Goal: Information Seeking & Learning: Learn about a topic

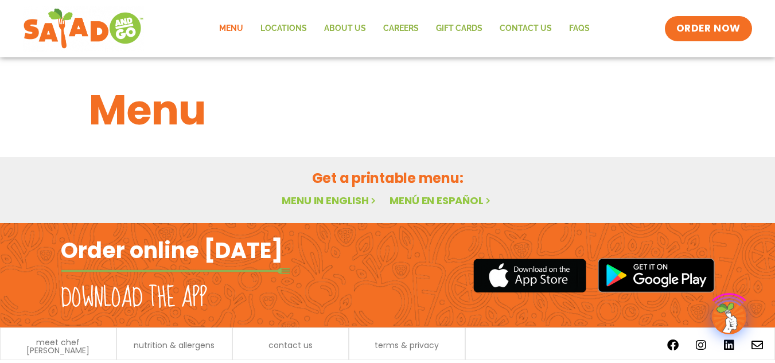
scroll to position [36, 0]
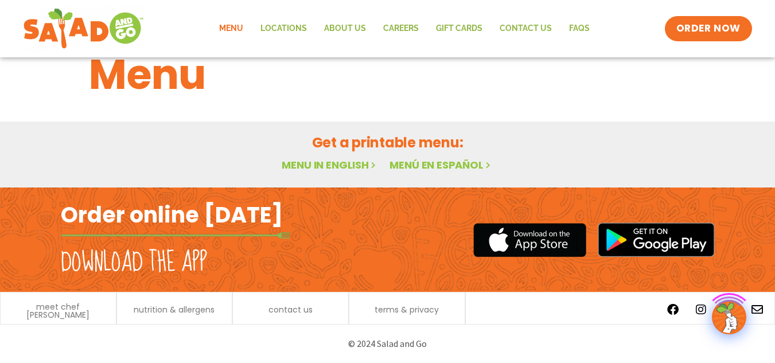
click at [309, 169] on link "Menu in English" at bounding box center [330, 165] width 96 height 14
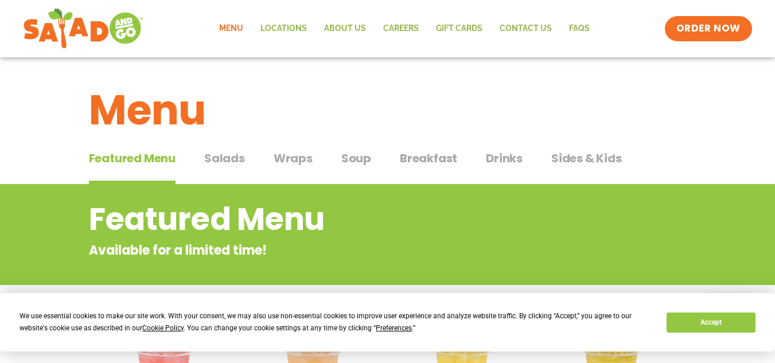
scroll to position [1, 0]
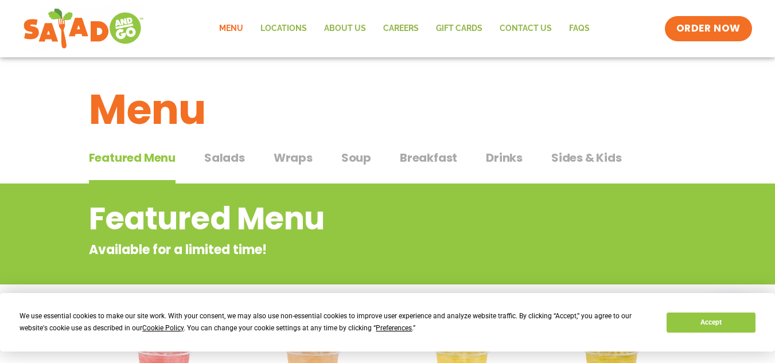
click at [227, 161] on span "Salads" at bounding box center [224, 157] width 41 height 17
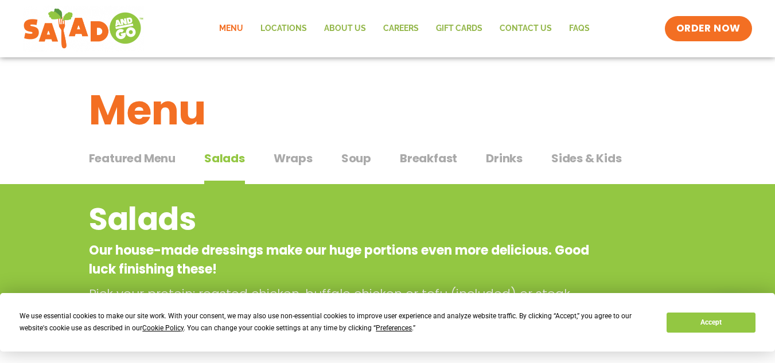
click at [303, 164] on span "Wraps" at bounding box center [293, 158] width 39 height 17
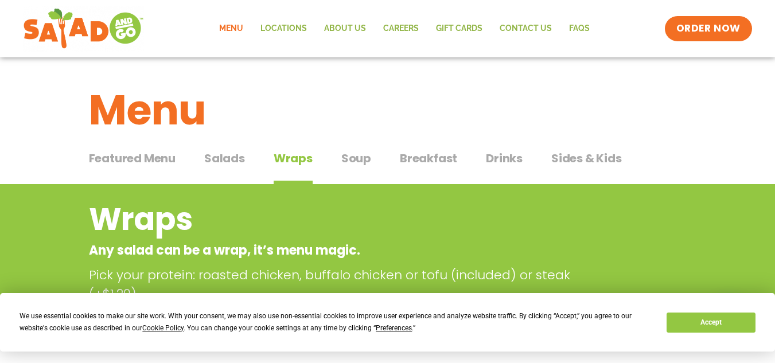
click at [371, 171] on div "Featured Menu Featured Menu Salads Salads Wraps Wraps Soup Soup Breakfast Break…" at bounding box center [388, 165] width 598 height 39
click at [359, 161] on span "Soup" at bounding box center [356, 158] width 30 height 17
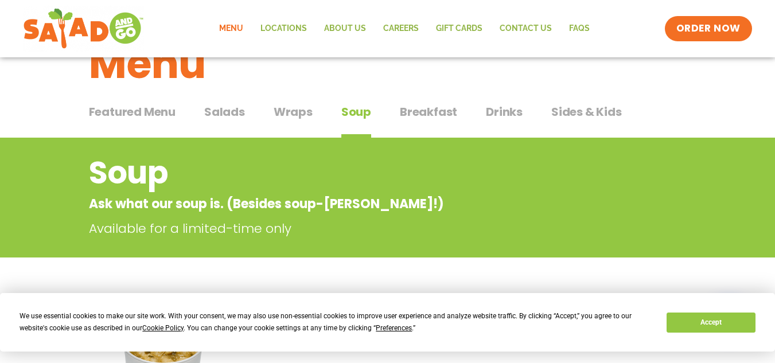
scroll to position [45, 0]
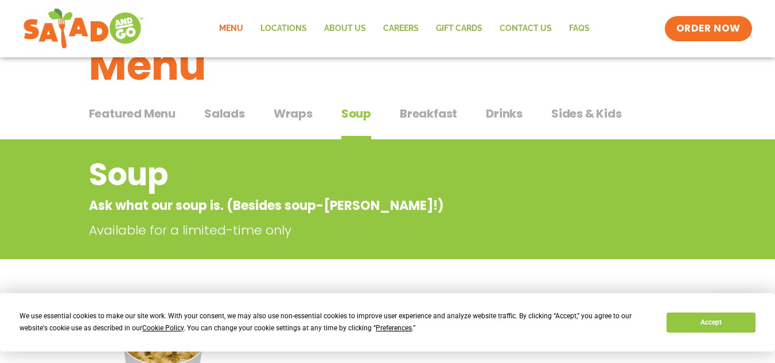
click at [408, 124] on button "Breakfast Breakfast" at bounding box center [428, 122] width 57 height 35
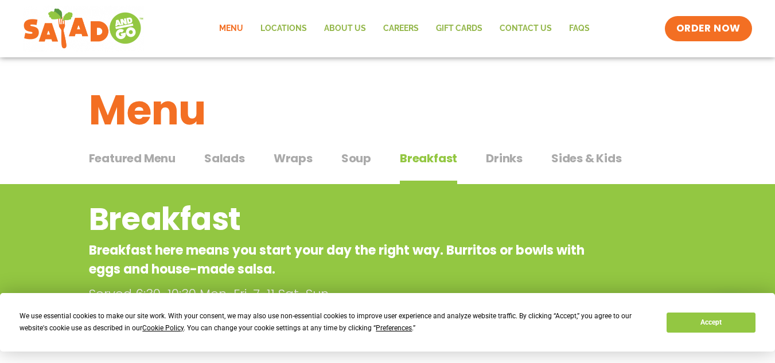
click at [513, 164] on span "Drinks" at bounding box center [504, 158] width 37 height 17
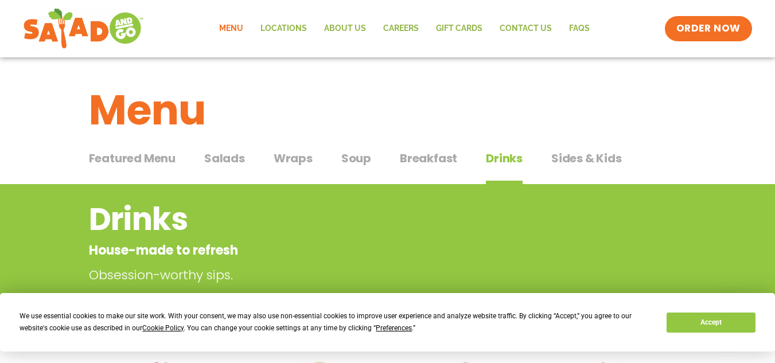
click at [577, 161] on span "Sides & Kids" at bounding box center [586, 158] width 71 height 17
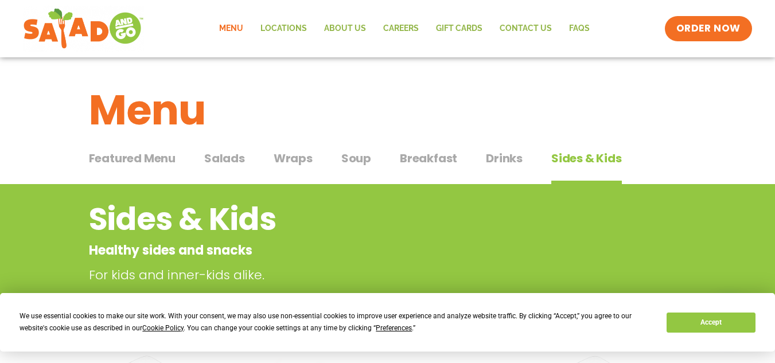
click at [126, 169] on button "Featured Menu Featured Menu" at bounding box center [132, 167] width 87 height 35
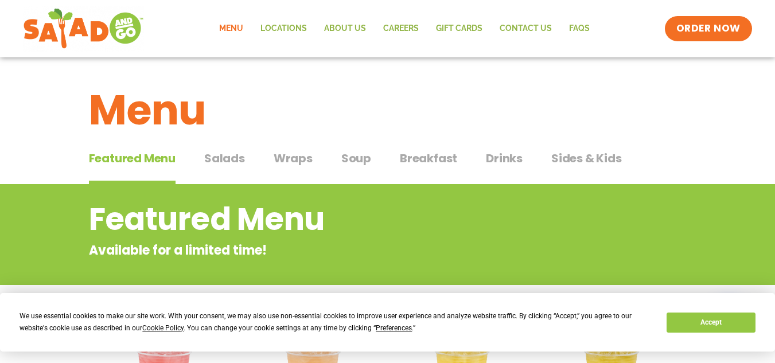
click at [221, 149] on div "Featured Menu Featured Menu Salads Salads Wraps Wraps Soup Soup Breakfast Break…" at bounding box center [388, 165] width 598 height 39
click at [227, 163] on span "Salads" at bounding box center [224, 158] width 41 height 17
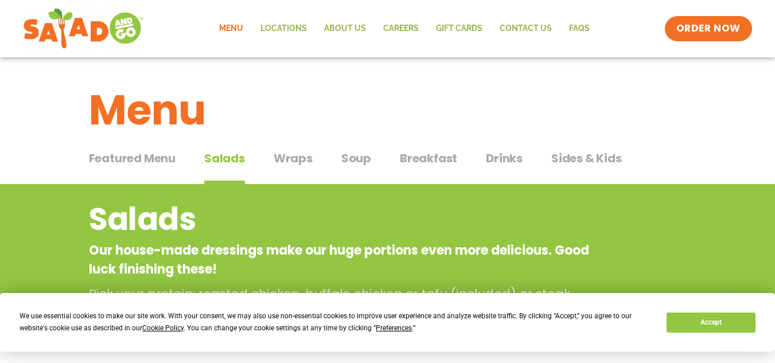
scroll to position [18, 0]
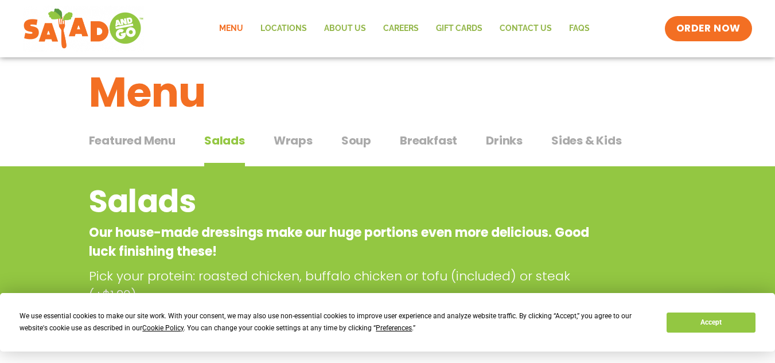
click at [288, 126] on div "Menu" at bounding box center [387, 84] width 775 height 88
click at [293, 135] on span "Wraps" at bounding box center [293, 140] width 39 height 17
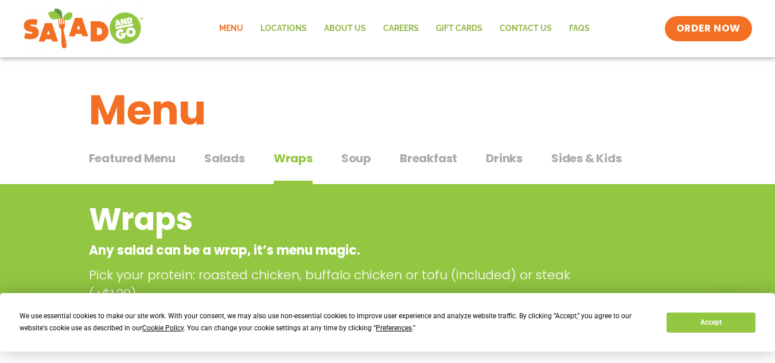
click at [357, 163] on span "Soup" at bounding box center [356, 158] width 30 height 17
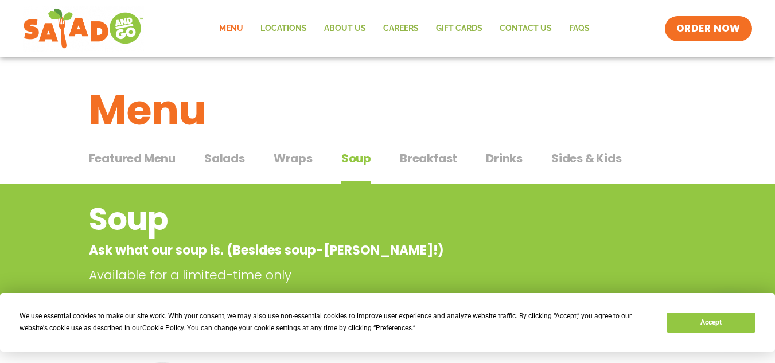
click at [285, 158] on span "Wraps" at bounding box center [293, 158] width 39 height 17
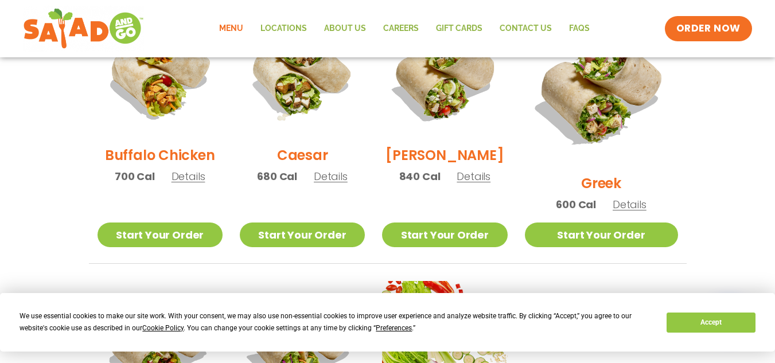
scroll to position [621, 0]
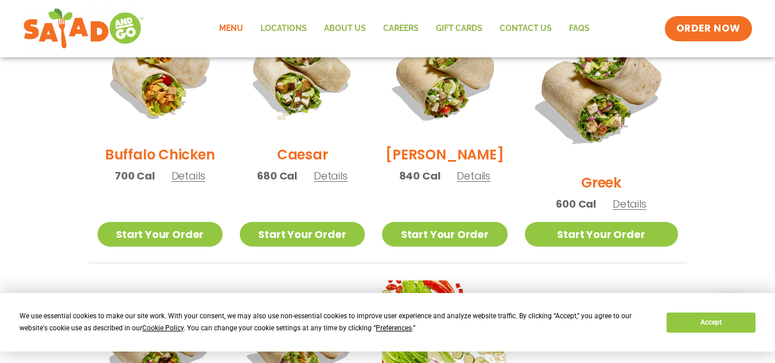
click at [490, 180] on span "Details" at bounding box center [474, 176] width 34 height 14
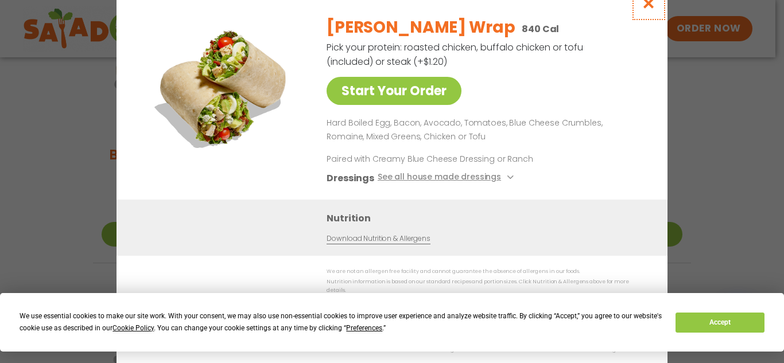
click at [647, 6] on icon "Close modal" at bounding box center [648, 3] width 14 height 12
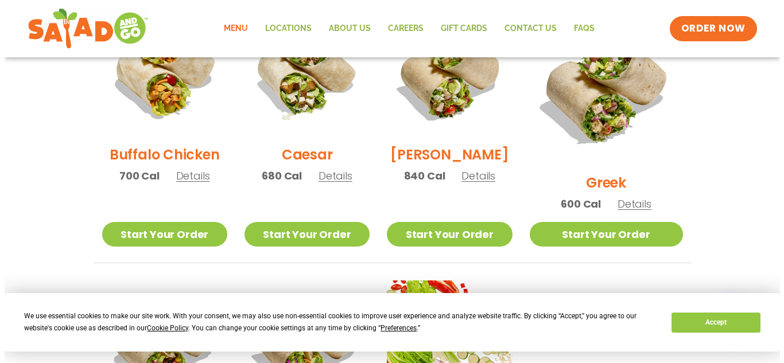
scroll to position [786, 0]
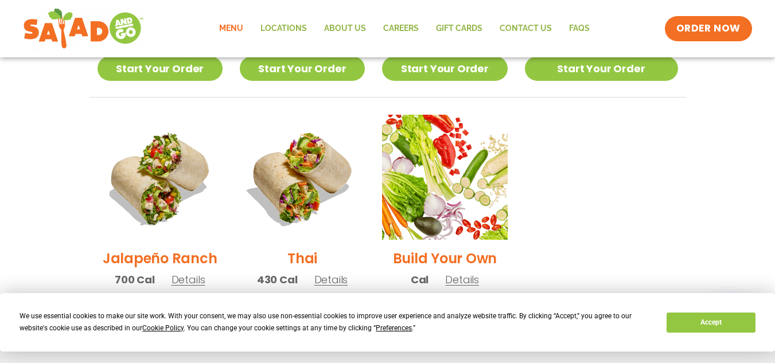
click at [315, 248] on h2 "Thai" at bounding box center [302, 258] width 30 height 20
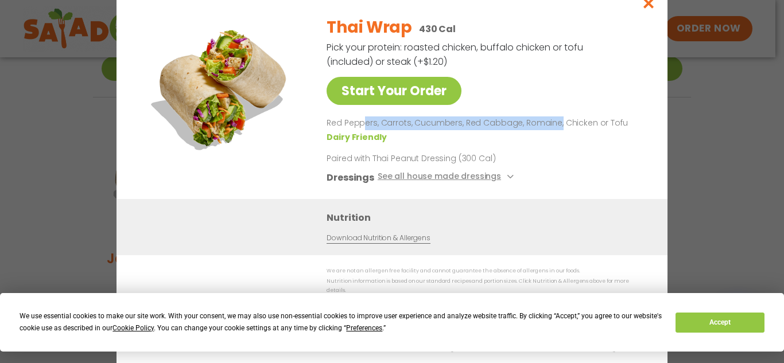
drag, startPoint x: 366, startPoint y: 123, endPoint x: 555, endPoint y: 130, distance: 188.9
click at [555, 130] on p "Red Peppers, Carrots, Cucumbers, Red Cabbage, Romaine, Chicken or Tofu" at bounding box center [482, 123] width 313 height 14
click at [574, 136] on ul "Dairy Friendly" at bounding box center [482, 136] width 313 height 13
